Goal: Task Accomplishment & Management: Use online tool/utility

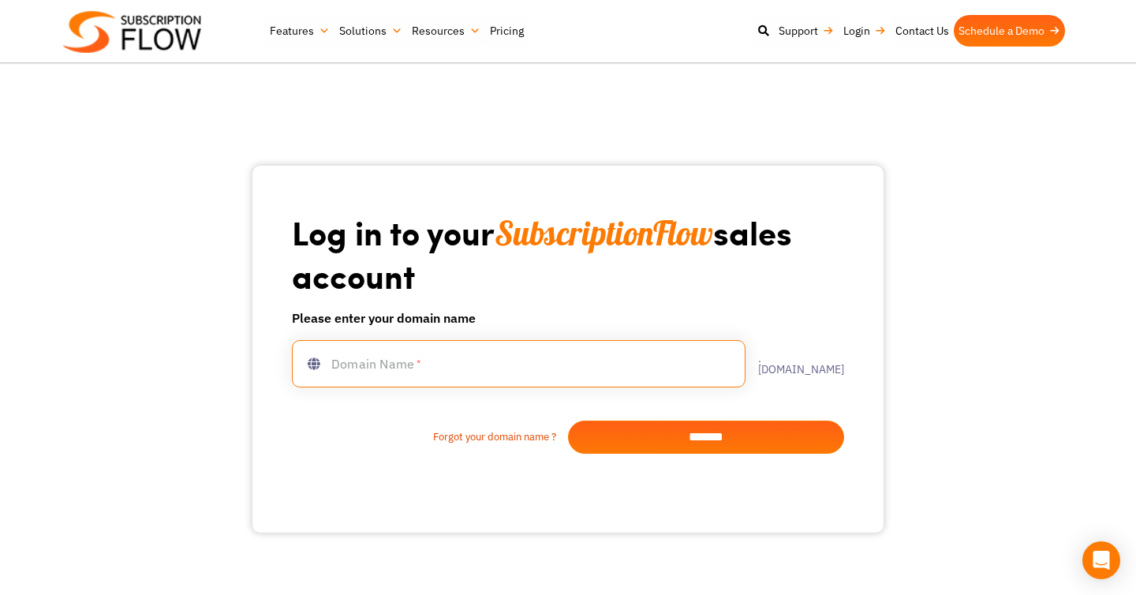
click at [435, 368] on input "text" at bounding box center [519, 363] width 454 height 47
type input "**********"
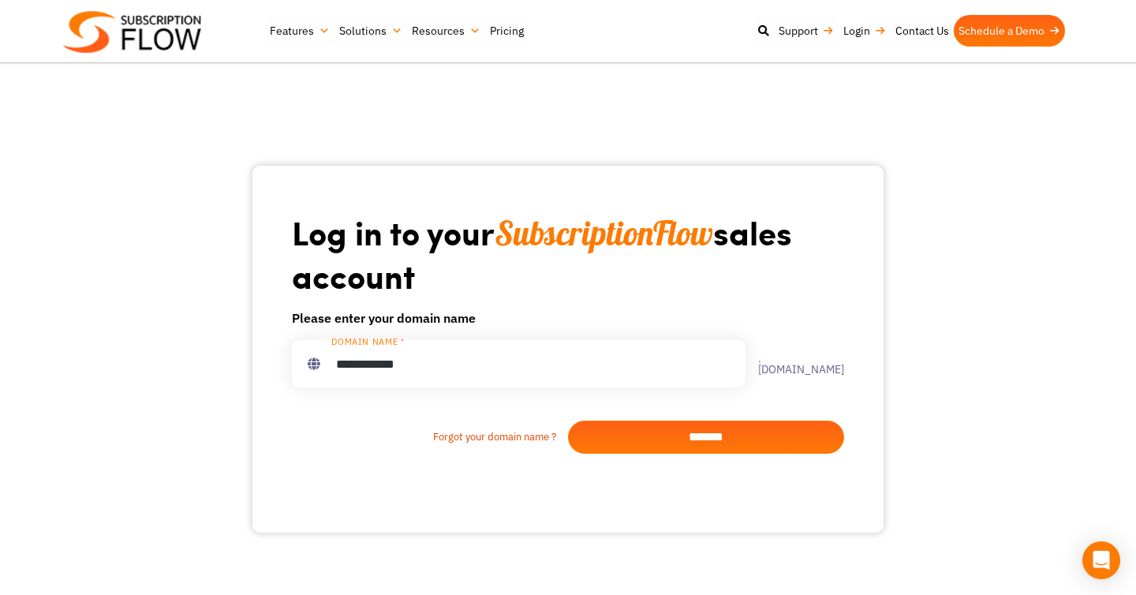
click at [697, 447] on input "*******" at bounding box center [706, 436] width 276 height 33
